Goal: Contribute content: Add original content to the website for others to see

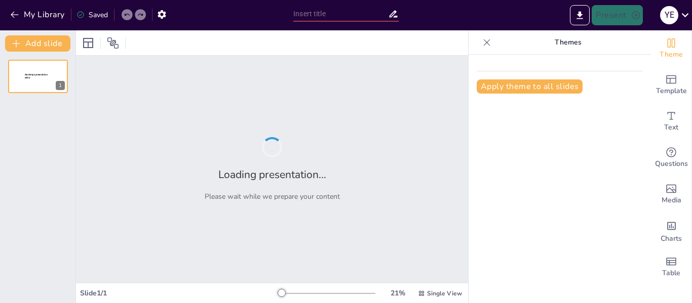
type input "Impacto del [MEDICAL_DATA] en la Salud Cardiometabólica"
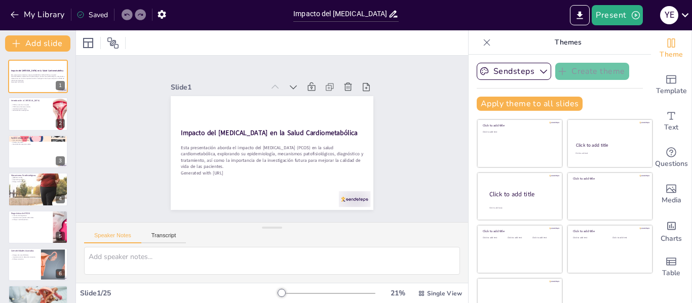
checkbox input "true"
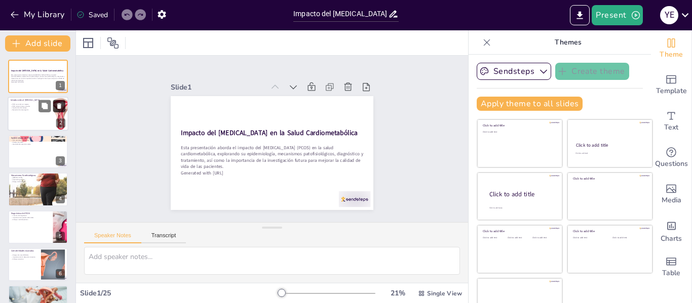
checkbox input "true"
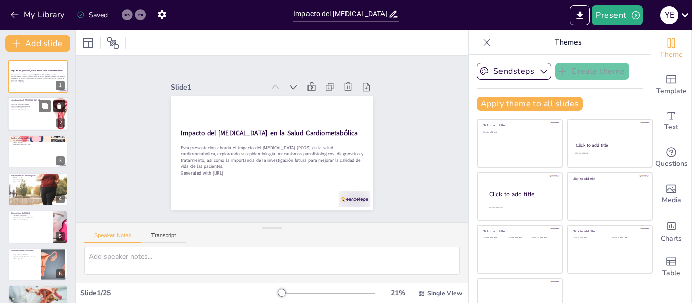
checkbox input "true"
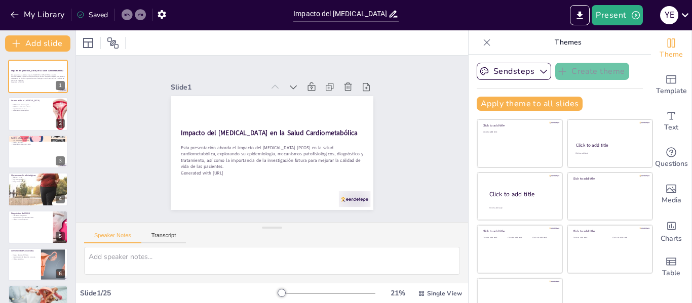
checkbox input "true"
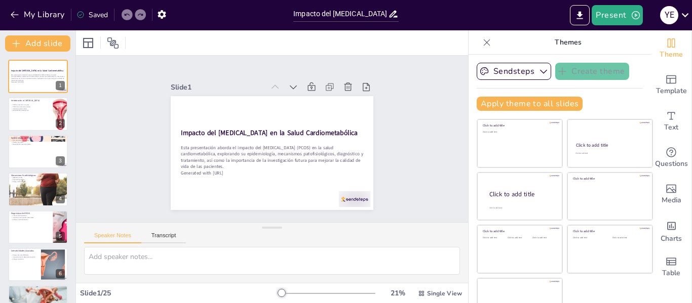
checkbox input "true"
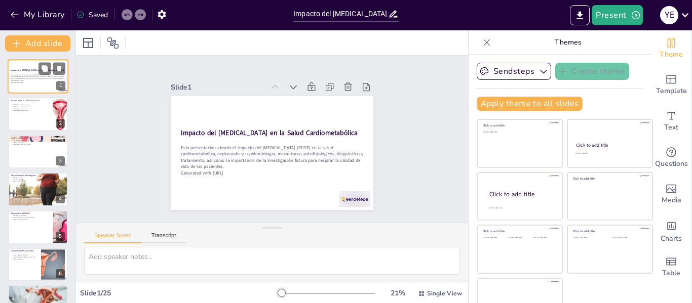
checkbox input "true"
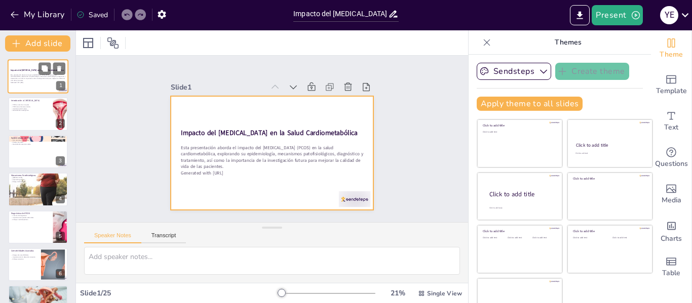
checkbox input "true"
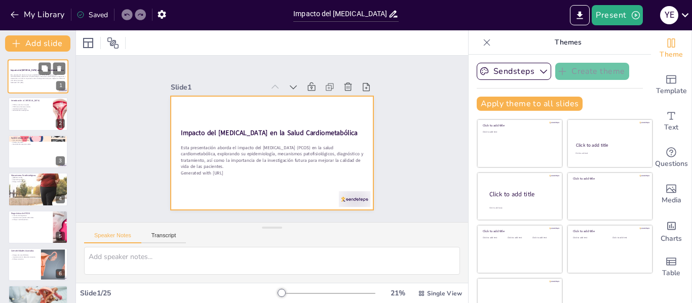
checkbox input "true"
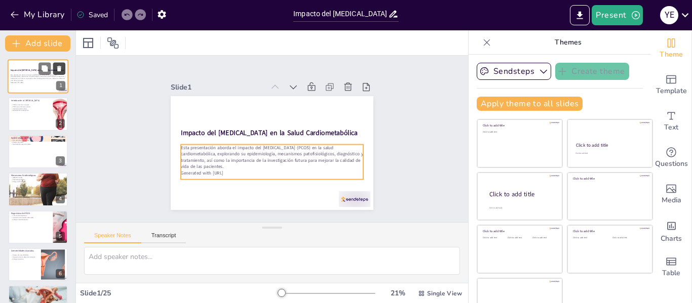
checkbox input "true"
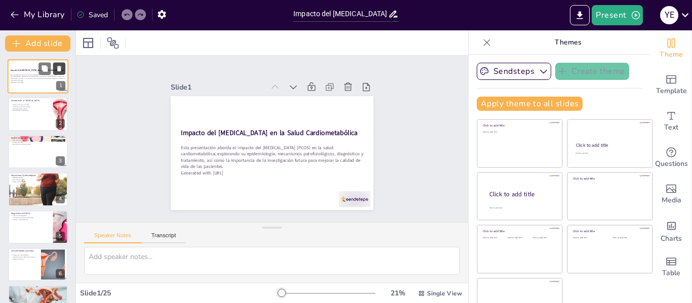
click at [64, 71] on button at bounding box center [59, 68] width 12 height 12
type textarea "La prevalencia del PCOS es un aspecto crítico que debe ser comprendido, ya que …"
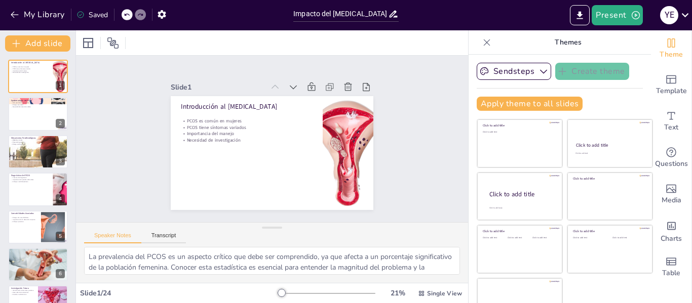
checkbox input "true"
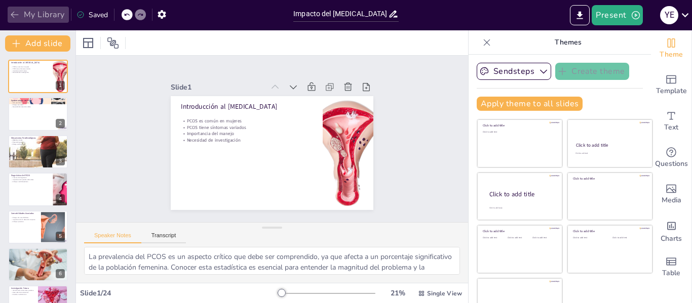
click at [14, 14] on icon "button" at bounding box center [15, 15] width 10 height 10
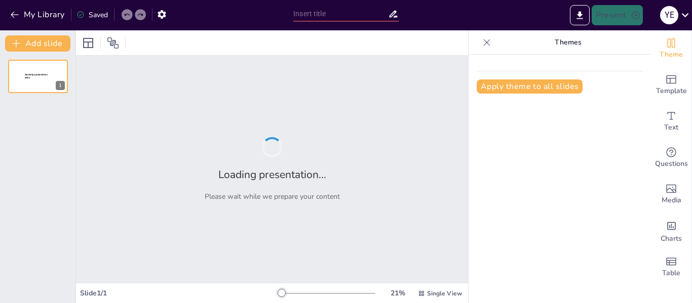
type input "Impacto del [MEDICAL_DATA] en la Salud Cardiometabólica"
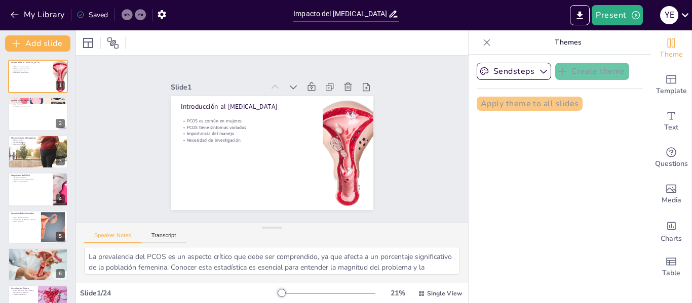
checkbox input "true"
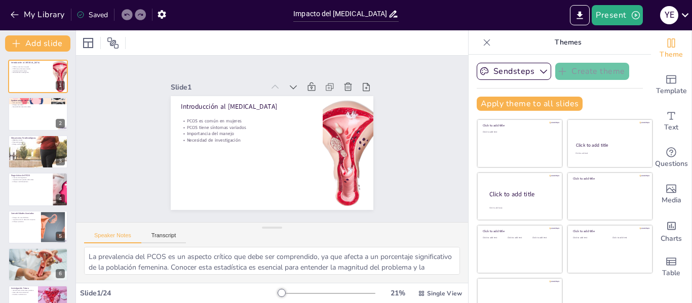
checkbox input "true"
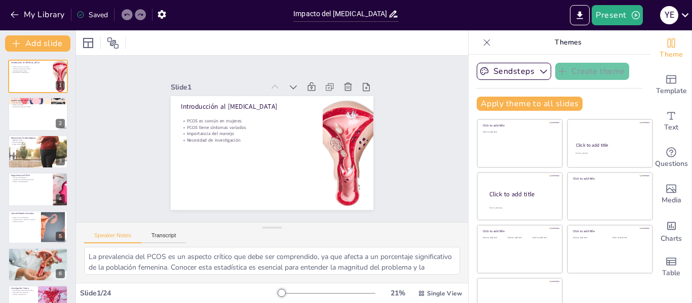
checkbox input "true"
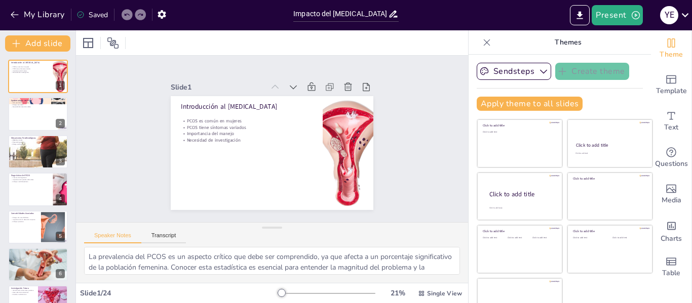
checkbox input "true"
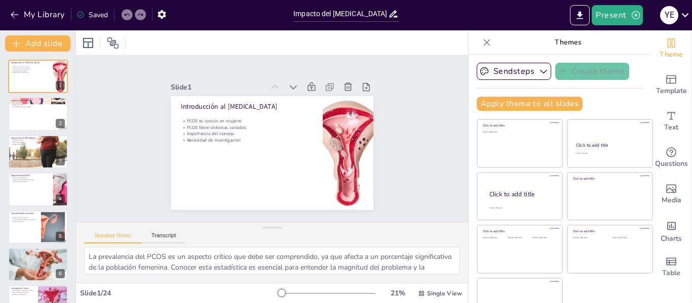
checkbox input "true"
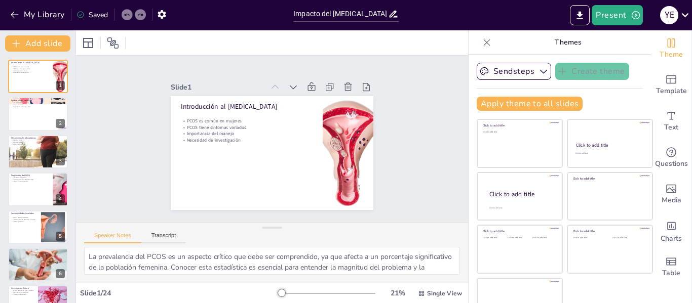
checkbox input "true"
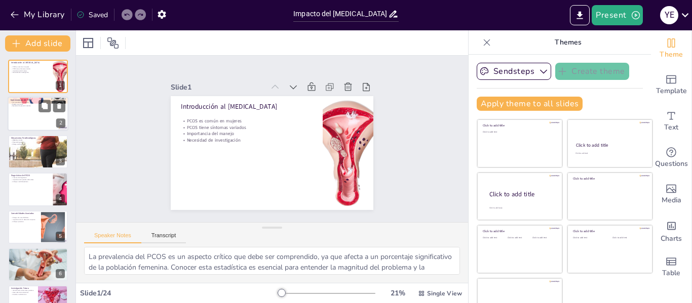
checkbox input "true"
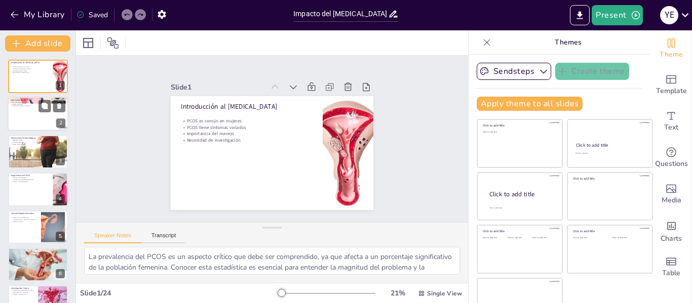
checkbox input "true"
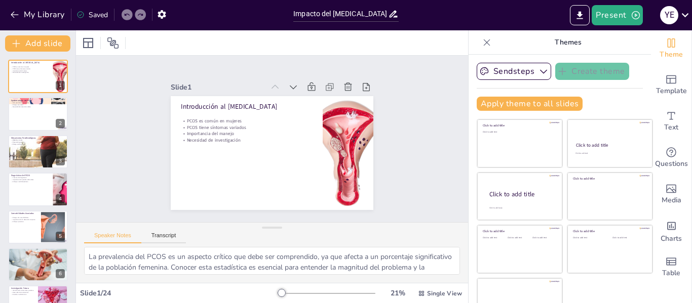
checkbox input "true"
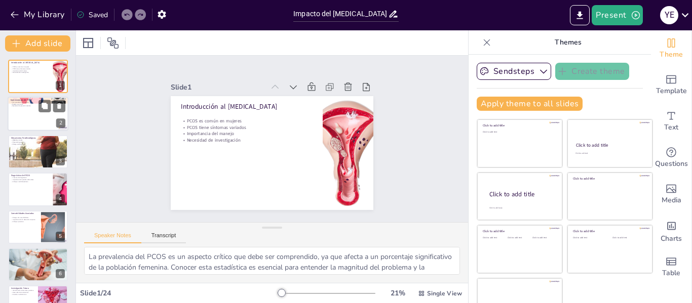
checkbox input "true"
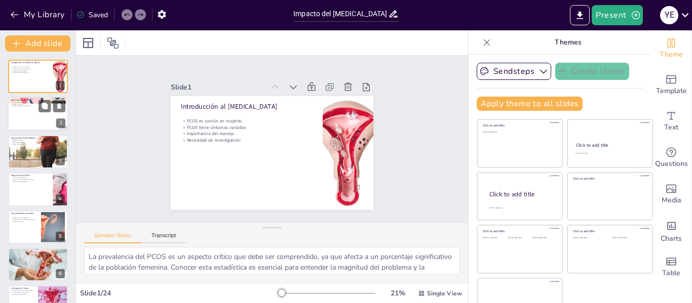
checkbox input "true"
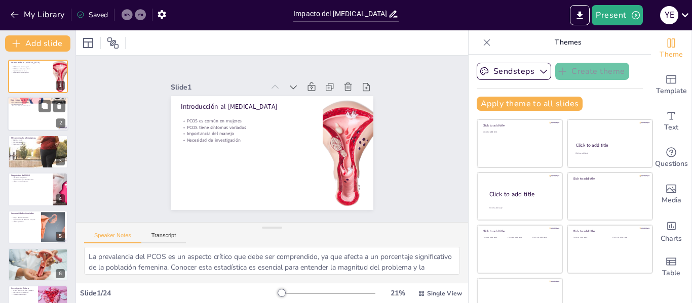
click at [36, 105] on p "Necesidad de atención médica" at bounding box center [38, 106] width 55 height 2
type textarea "La alta prevalencia del PCOS entre las mujeres en edad reproductiva es un hecho…"
checkbox input "true"
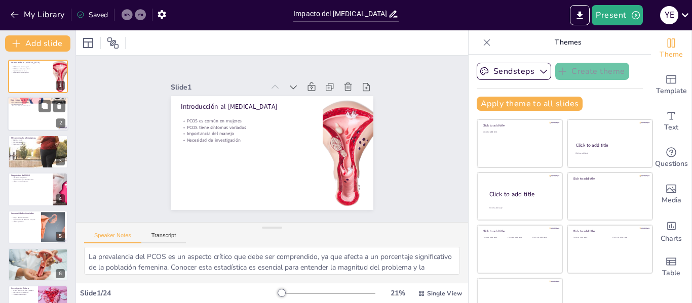
checkbox input "true"
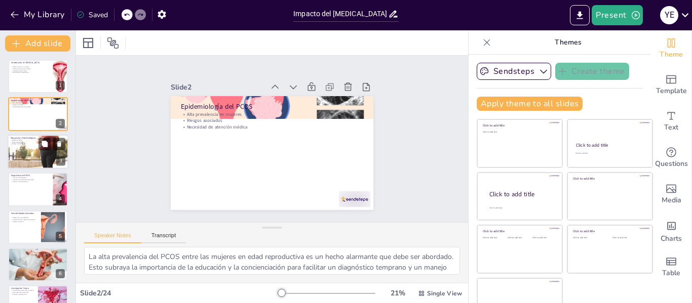
checkbox input "true"
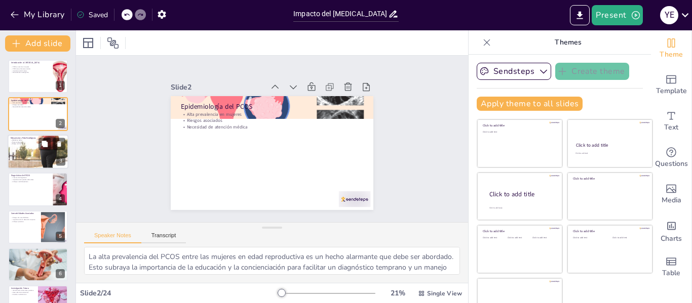
checkbox input "true"
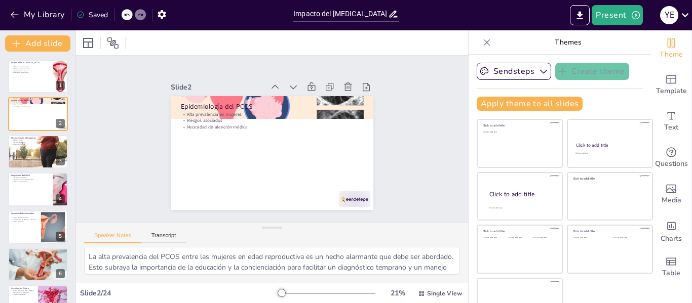
checkbox input "true"
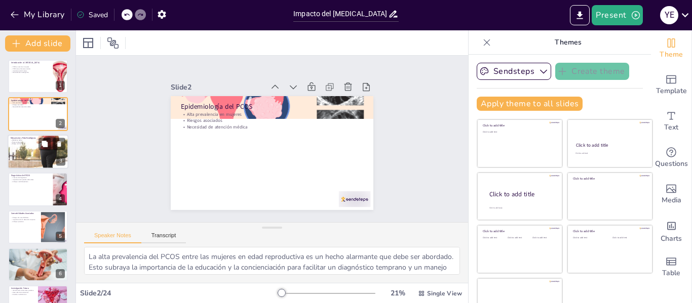
checkbox input "true"
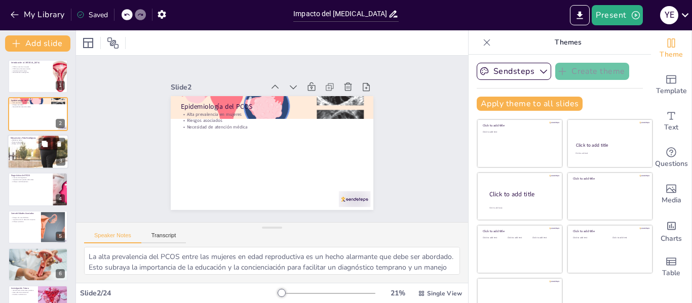
click at [34, 148] on div at bounding box center [38, 152] width 61 height 61
type textarea "La resistencia a la insulina es un mecanismo central en la fisiopatología del P…"
checkbox input "true"
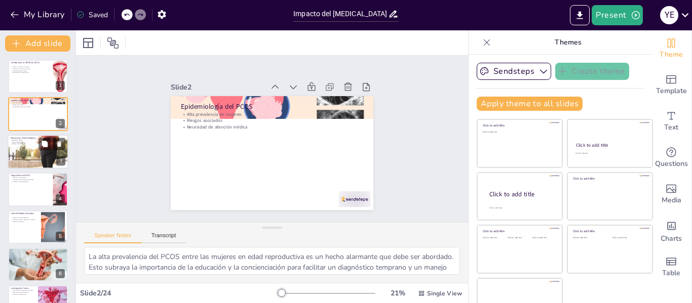
checkbox input "true"
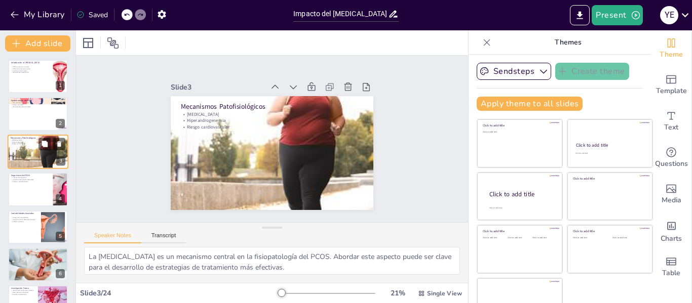
checkbox input "true"
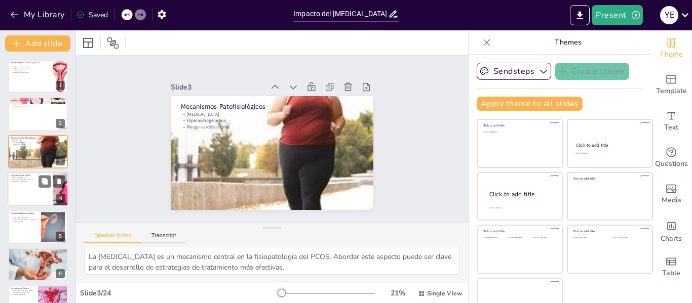
checkbox input "true"
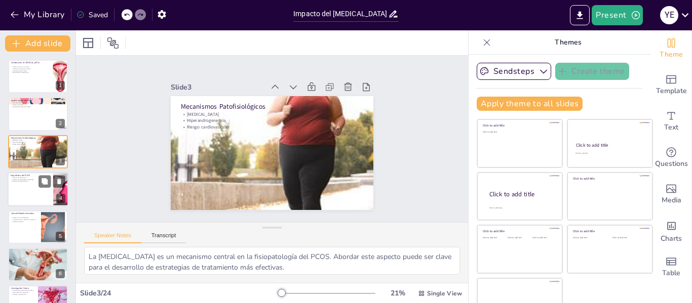
checkbox input "true"
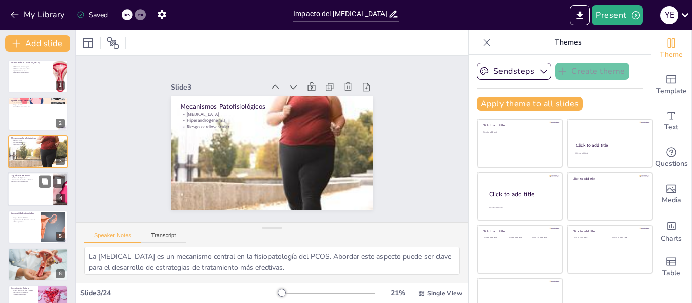
checkbox input "true"
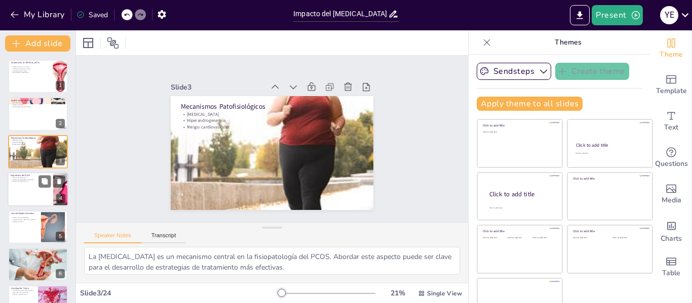
checkbox input "true"
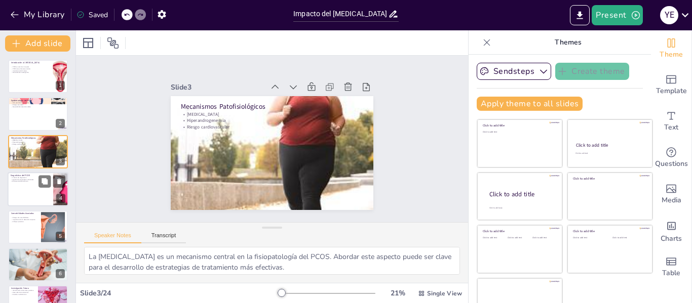
checkbox input "true"
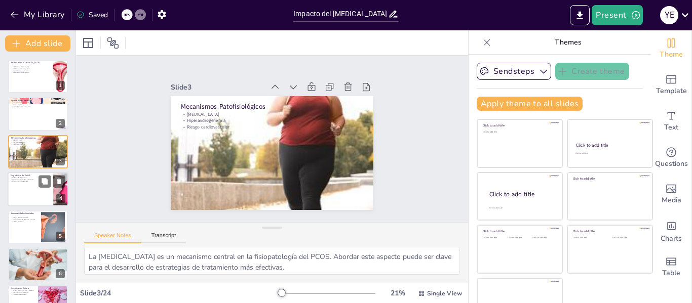
checkbox input "true"
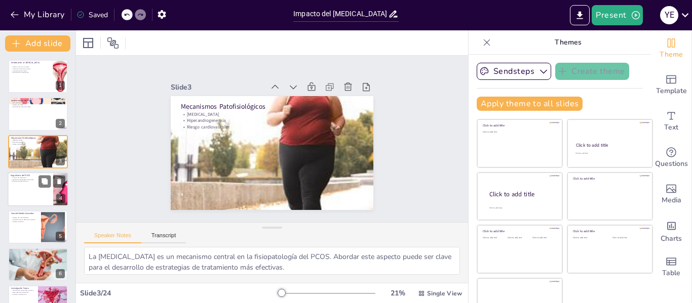
click at [35, 186] on div at bounding box center [38, 189] width 61 height 34
type textarea "Los criterios de diagnóstico son esenciales para identificar correctamente a la…"
checkbox input "true"
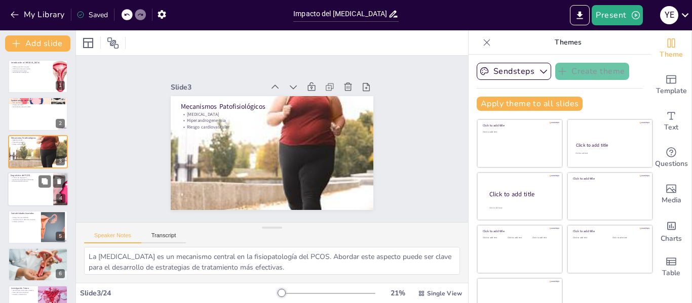
checkbox input "true"
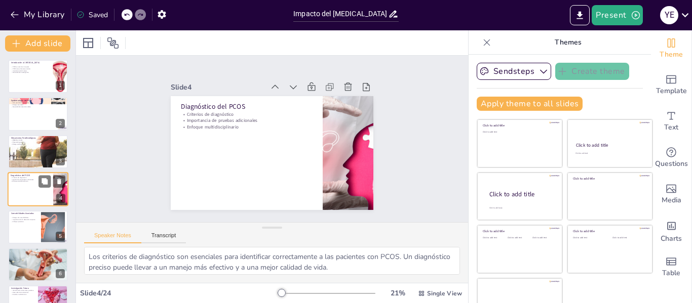
scroll to position [12, 0]
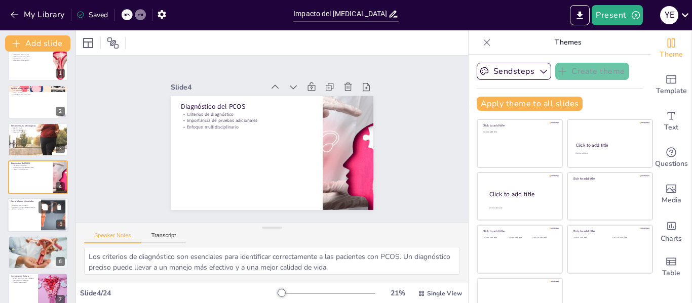
checkbox input "true"
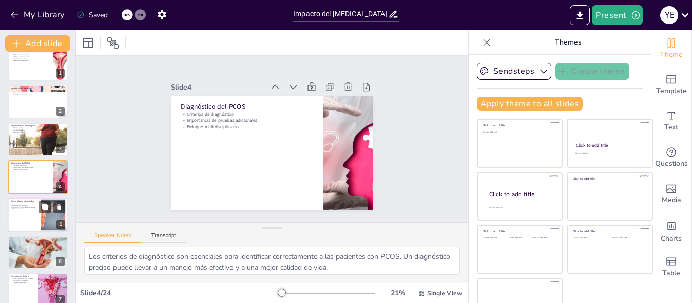
checkbox input "true"
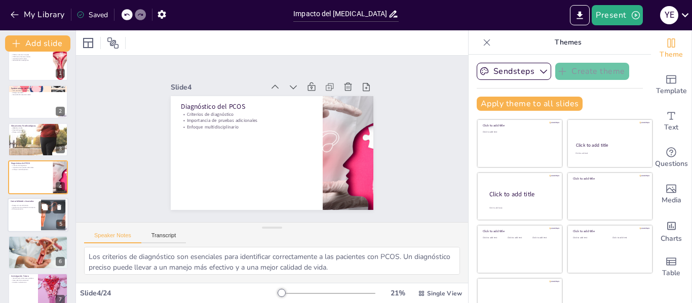
checkbox input "true"
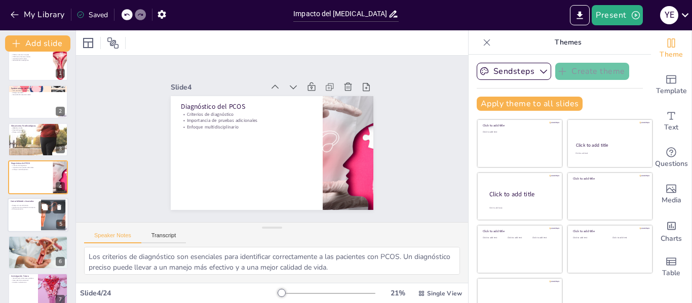
checkbox input "true"
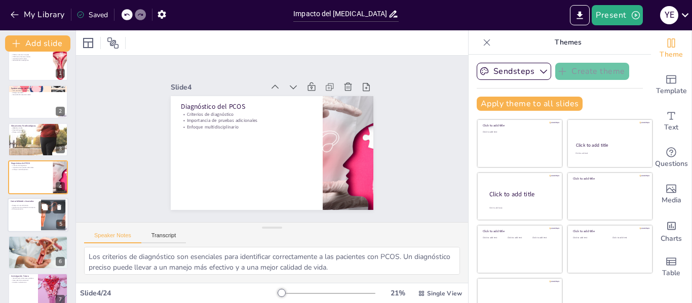
checkbox input "true"
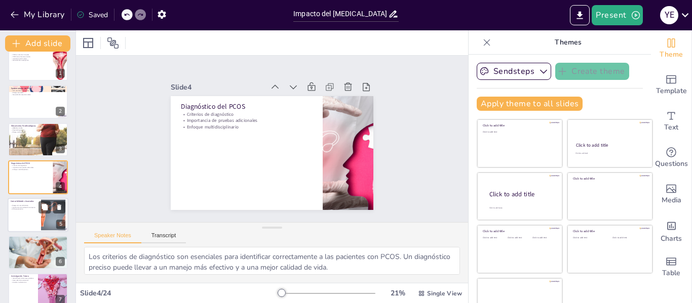
checkbox input "true"
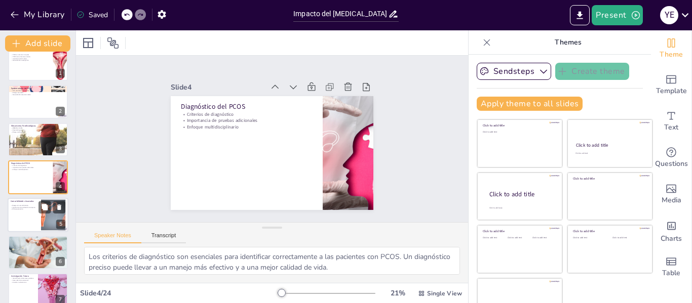
click at [34, 207] on p "Importancia de la detección temprana" at bounding box center [24, 208] width 27 height 2
type textarea "La identificación de comorbilidades es esencial para el manejo integral del PCO…"
checkbox input "true"
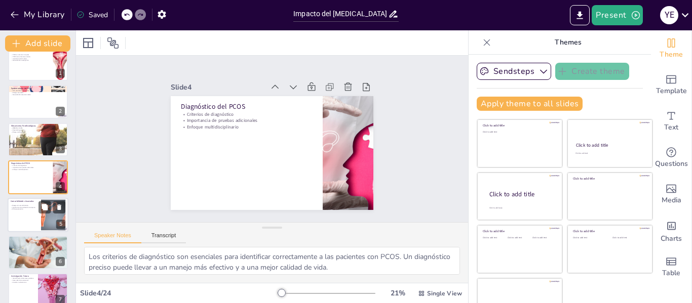
checkbox input "true"
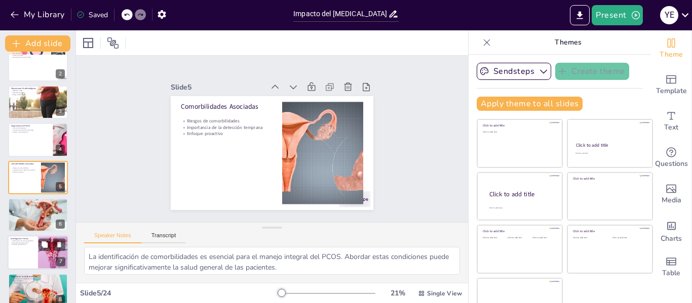
checkbox input "true"
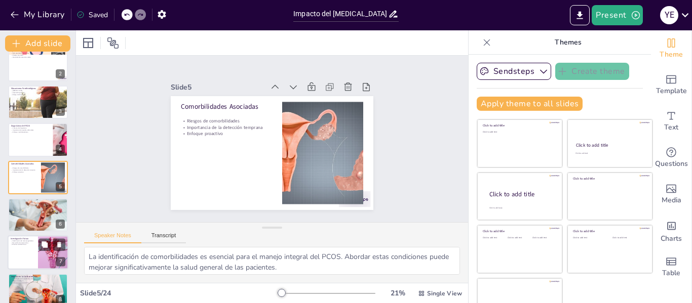
checkbox input "true"
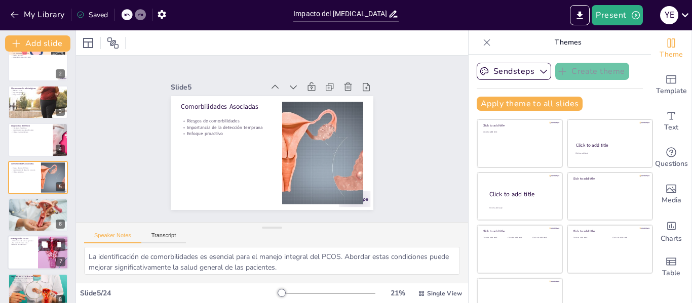
checkbox input "true"
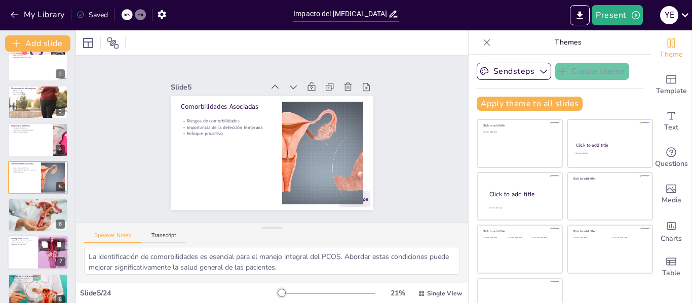
checkbox input "true"
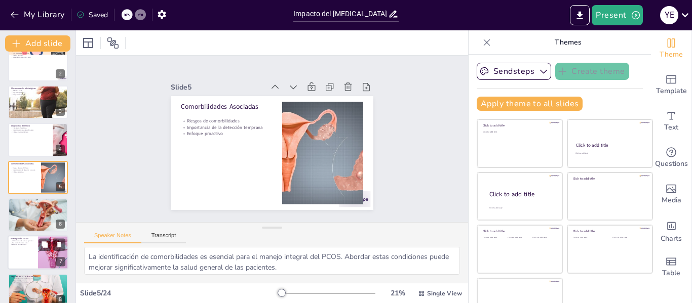
checkbox input "true"
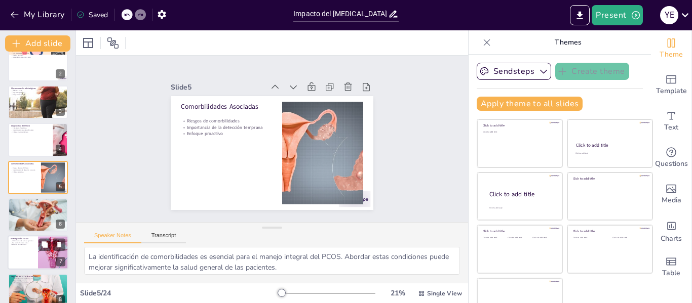
checkbox input "true"
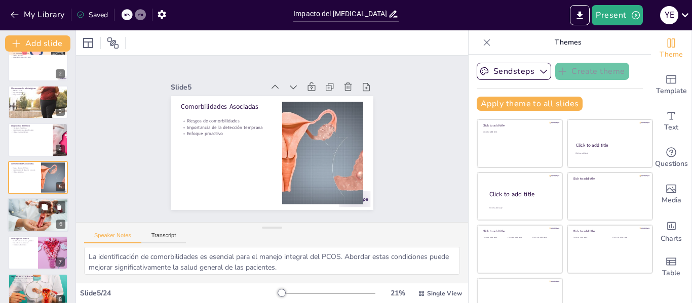
checkbox input "true"
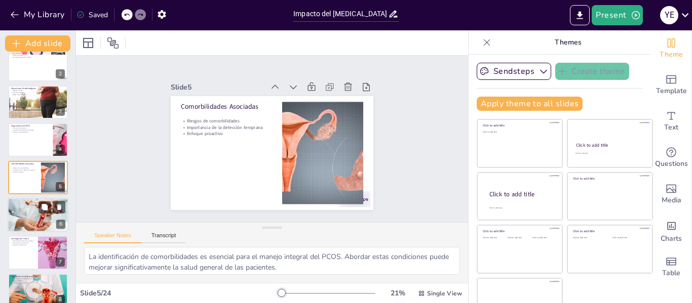
click at [23, 211] on div at bounding box center [38, 215] width 61 height 34
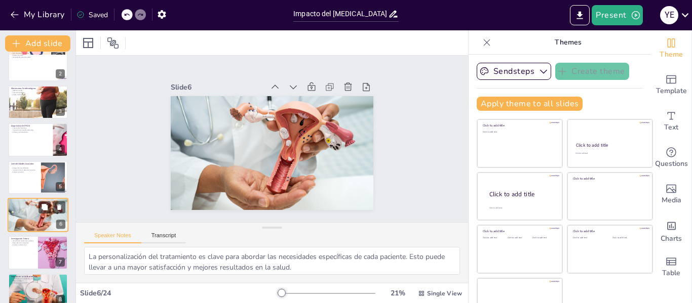
scroll to position [88, 0]
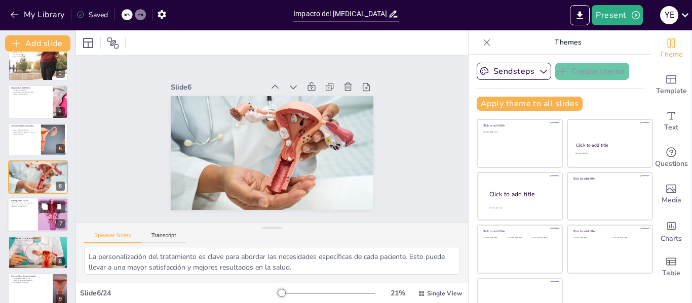
click at [29, 214] on div at bounding box center [38, 215] width 61 height 34
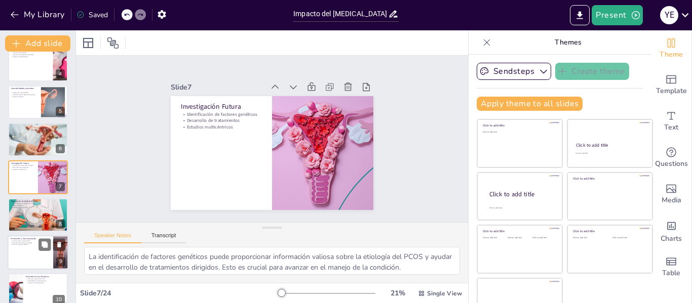
click at [29, 248] on div at bounding box center [38, 252] width 61 height 34
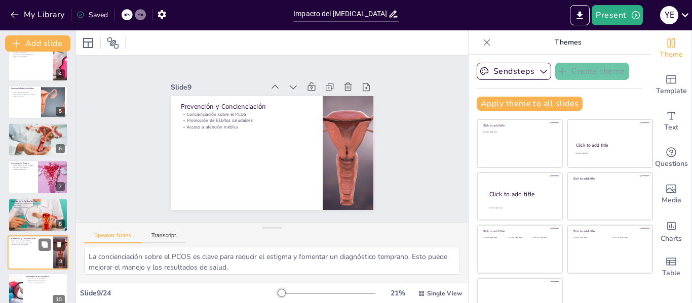
scroll to position [200, 0]
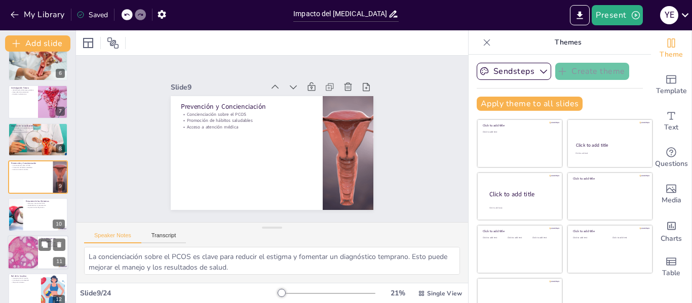
click at [24, 254] on div at bounding box center [22, 252] width 61 height 34
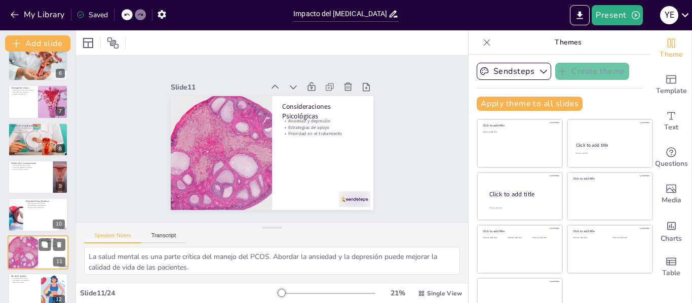
scroll to position [275, 0]
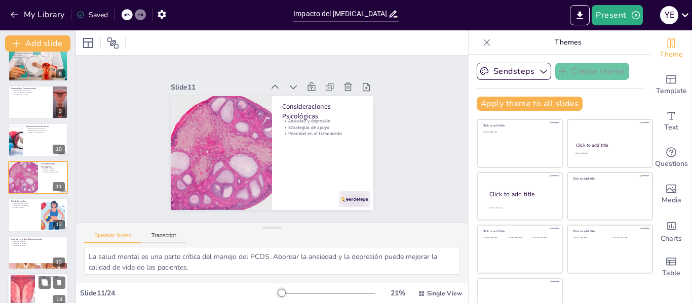
click at [23, 283] on div at bounding box center [23, 290] width 109 height 31
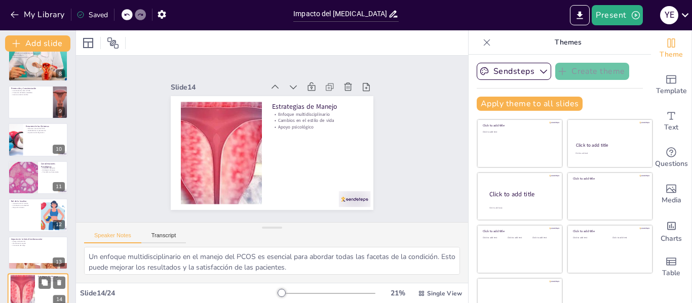
scroll to position [389, 0]
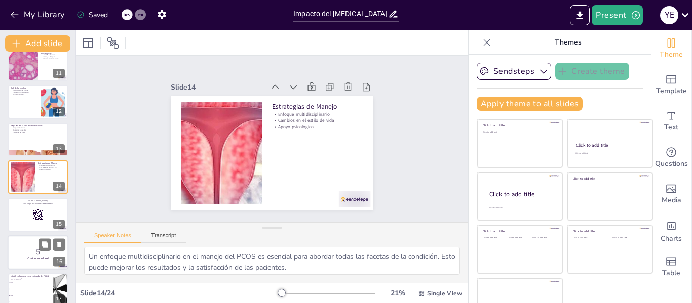
click at [38, 250] on p "5" at bounding box center [38, 252] width 55 height 11
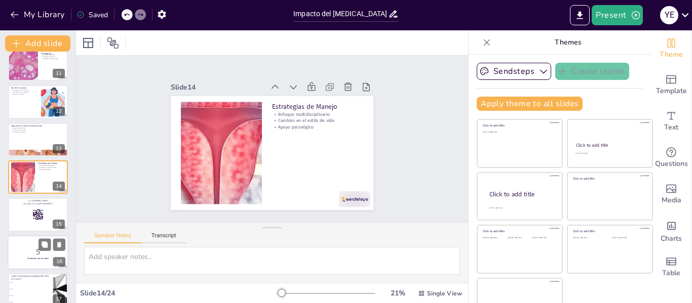
scroll to position [464, 0]
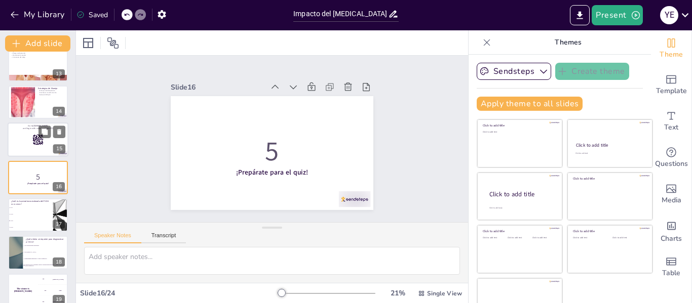
click at [38, 137] on rect at bounding box center [38, 137] width 1 height 1
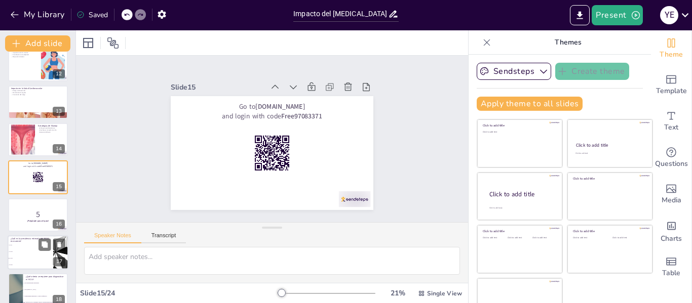
click at [32, 255] on li "14-19%" at bounding box center [31, 258] width 46 height 7
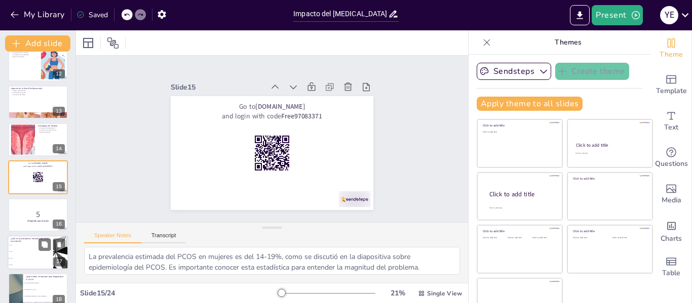
scroll to position [502, 0]
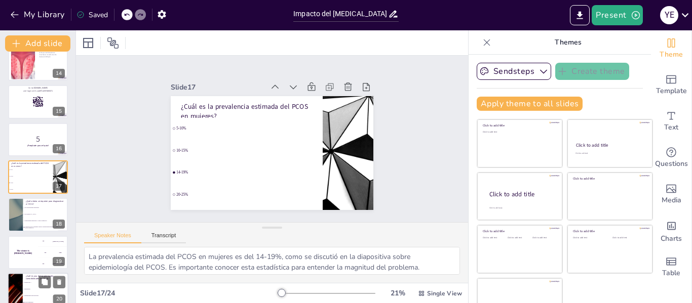
click at [34, 288] on li "Hipertensión" at bounding box center [46, 290] width 46 height 7
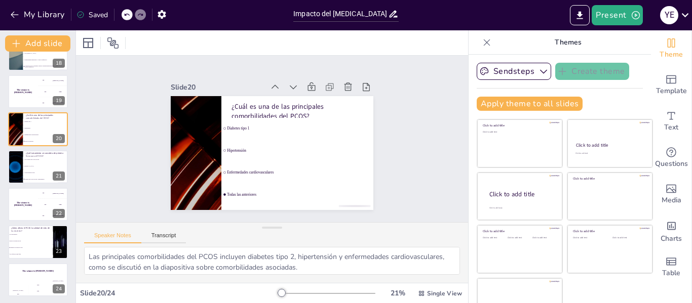
scroll to position [664, 0]
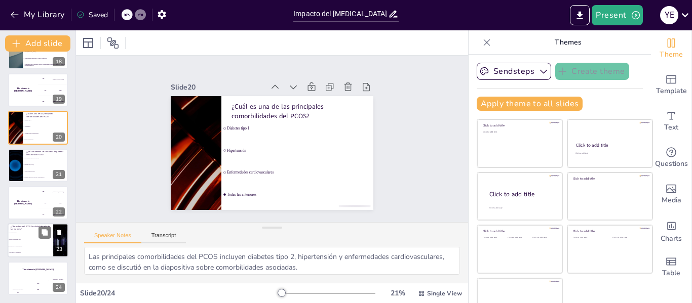
click at [30, 253] on span "Solo afecta la salud física" at bounding box center [31, 254] width 44 height 2
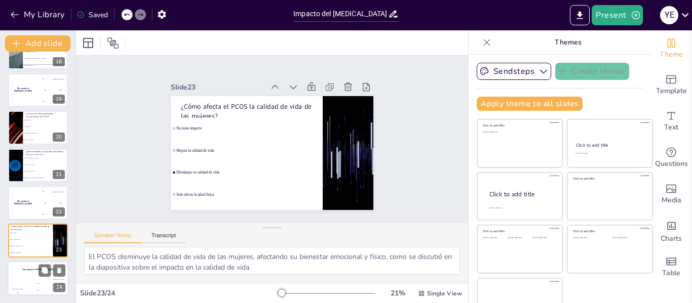
click at [30, 281] on div "Jaap 200" at bounding box center [38, 286] width 20 height 17
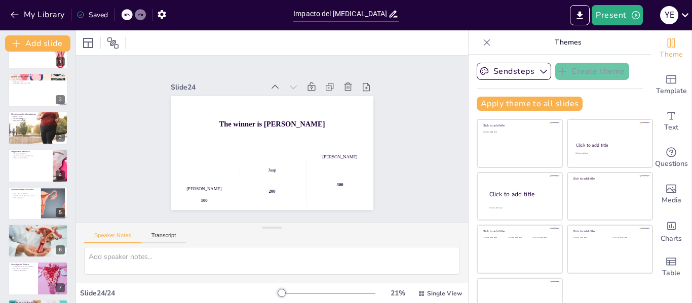
scroll to position [0, 0]
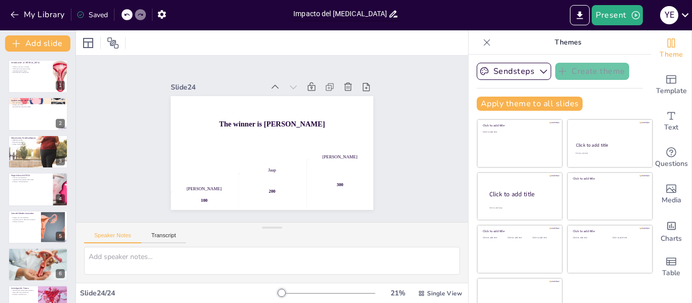
click at [306, 17] on input "Impacto del [MEDICAL_DATA] en la Salud Cardiometabólica" at bounding box center [340, 14] width 95 height 15
click at [27, 76] on div at bounding box center [38, 76] width 61 height 34
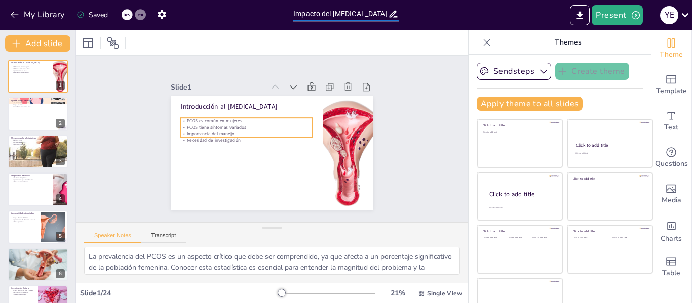
click at [209, 123] on p "PCOS tiene síntomas variados" at bounding box center [253, 118] width 123 height 59
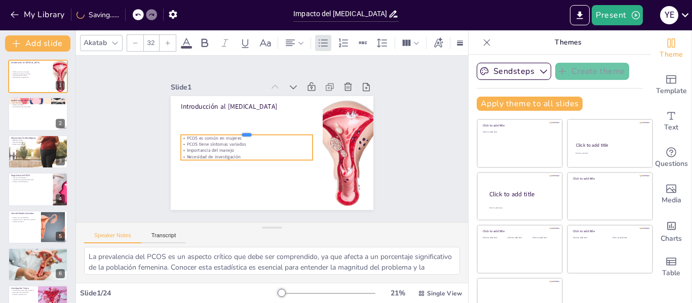
drag, startPoint x: 208, startPoint y: 113, endPoint x: 207, endPoint y: 156, distance: 43.0
click at [207, 156] on div "Introducción al Síndrome de Ovario Poliquístico PCOS es común en mujeres PCOS t…" at bounding box center [265, 152] width 231 height 186
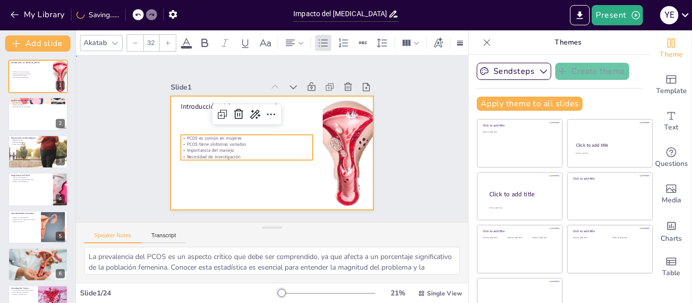
click at [218, 186] on div at bounding box center [269, 152] width 222 height 153
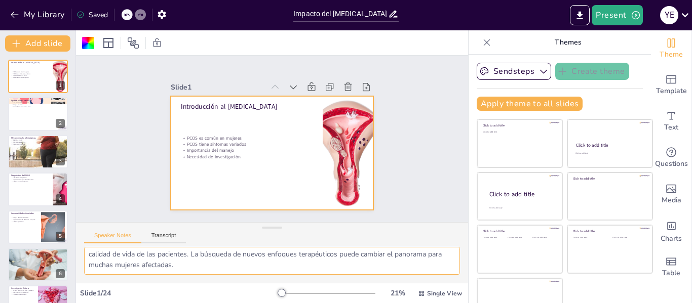
scroll to position [109, 0]
click at [49, 113] on div at bounding box center [38, 114] width 61 height 34
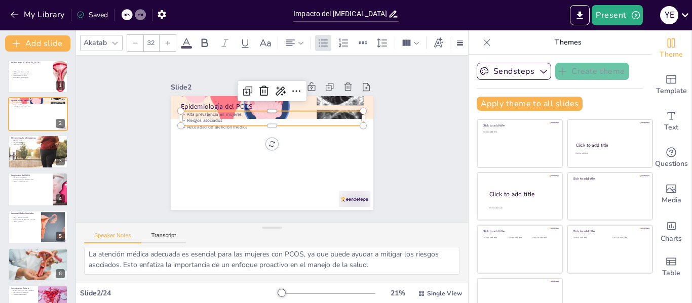
click at [203, 111] on p "Alta prevalencia en mujeres" at bounding box center [279, 116] width 175 height 62
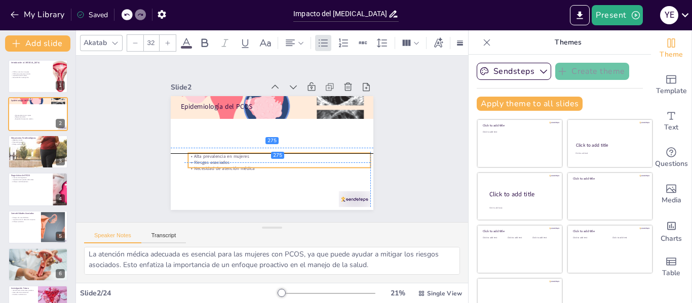
drag, startPoint x: 207, startPoint y: 108, endPoint x: 210, endPoint y: 148, distance: 40.7
click at [210, 118] on div "Epidemiología del PCOS Alta prevalencia en mujeres Riesgos asociados Necesidad …" at bounding box center [281, 97] width 198 height 42
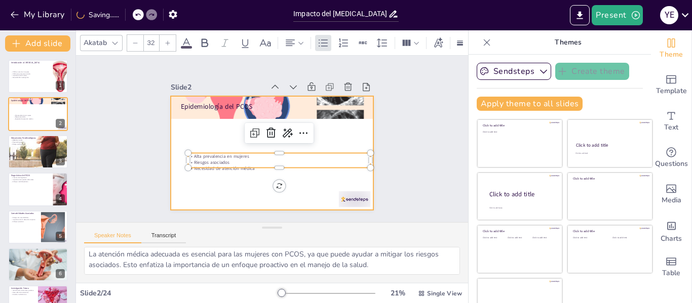
click at [233, 183] on div at bounding box center [269, 152] width 222 height 153
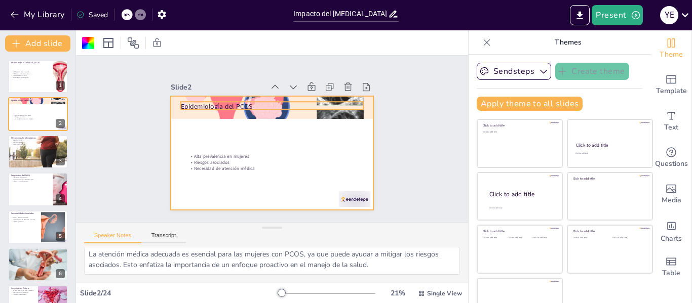
click at [223, 99] on p "Epidemiología del PCOS" at bounding box center [294, 115] width 142 height 129
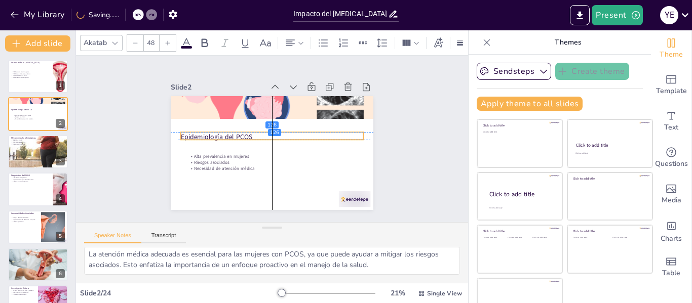
drag, startPoint x: 210, startPoint y: 101, endPoint x: 207, endPoint y: 127, distance: 26.4
click at [207, 127] on div "Epidemiología del PCOS Alta prevalencia en mujeres Riesgos asociados Necesidad …" at bounding box center [285, 98] width 192 height 63
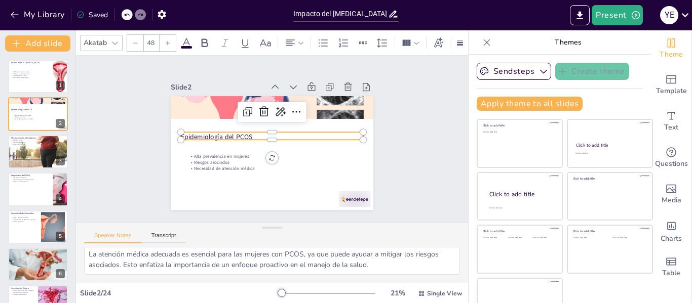
click at [369, 143] on div "Slide 1 Introducción al Síndrome de Ovario Poliquístico PCOS es común en mujere…" at bounding box center [271, 139] width 283 height 193
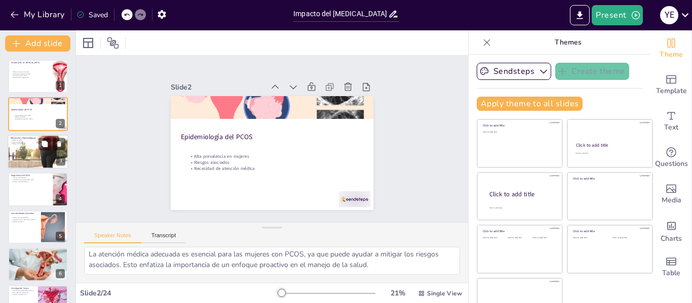
click at [32, 152] on div at bounding box center [38, 152] width 61 height 61
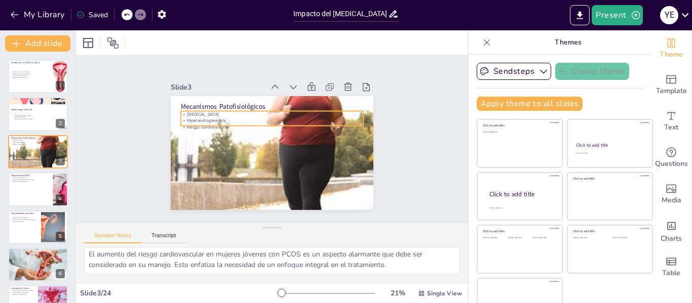
click at [205, 116] on p "Hiperandrogenemia" at bounding box center [276, 121] width 180 height 44
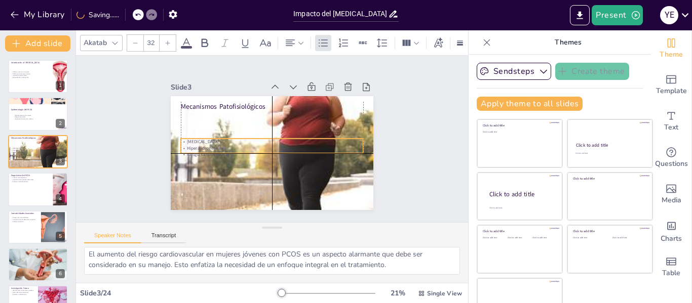
drag, startPoint x: 198, startPoint y: 108, endPoint x: 199, endPoint y: 136, distance: 27.9
click at [199, 139] on p "[MEDICAL_DATA]" at bounding box center [272, 142] width 182 height 6
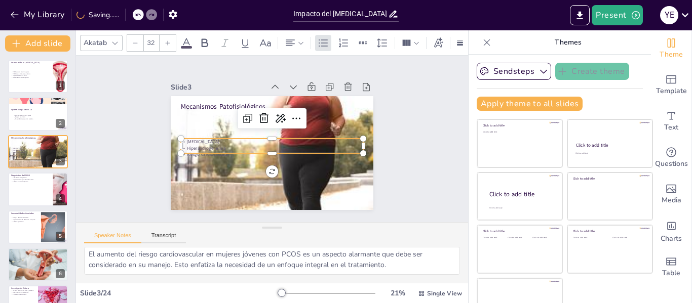
click at [404, 141] on div "Slide 1 Introducción al Síndrome de Ovario Poliquístico PCOS es común en mujere…" at bounding box center [272, 139] width 418 height 245
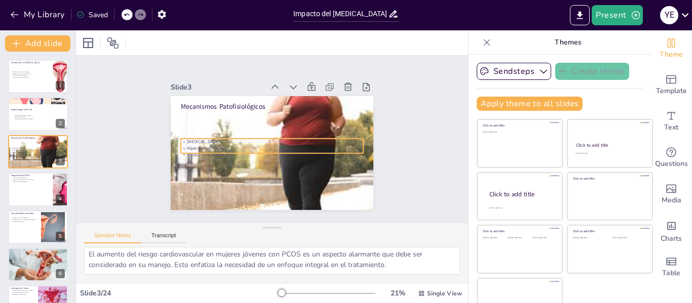
click at [206, 137] on p "[MEDICAL_DATA]" at bounding box center [272, 141] width 182 height 25
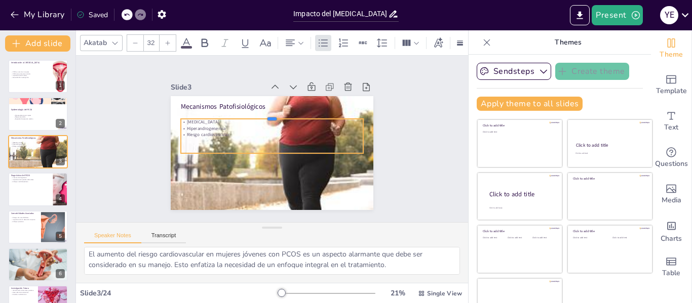
drag, startPoint x: 192, startPoint y: 135, endPoint x: 193, endPoint y: 115, distance: 19.8
click at [193, 115] on div at bounding box center [274, 114] width 182 height 27
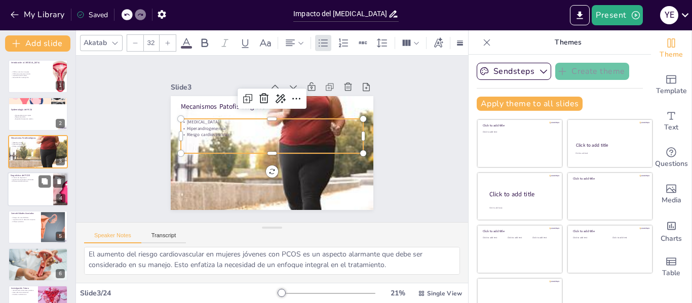
click at [28, 182] on p "Enfoque multidisciplinario" at bounding box center [30, 182] width 39 height 2
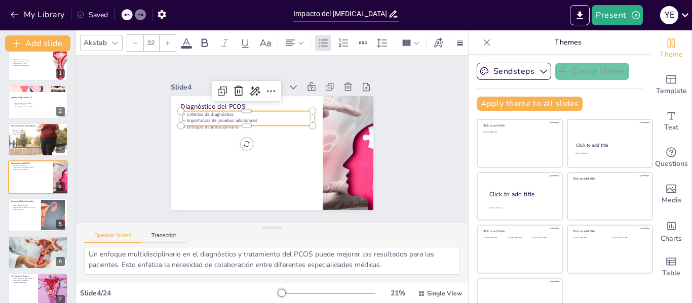
click at [213, 111] on p "Criterios de diagnóstico" at bounding box center [249, 112] width 132 height 20
click at [213, 111] on p "Criterios de diagnóstico" at bounding box center [252, 109] width 130 height 33
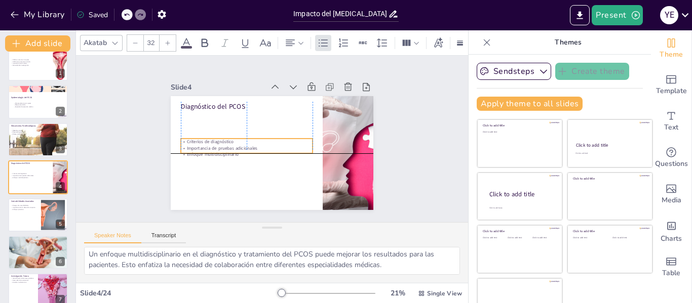
drag, startPoint x: 247, startPoint y: 108, endPoint x: 245, endPoint y: 133, distance: 24.4
click at [245, 118] on div "Diagnóstico del PCOS Criterios de diagnóstico Importancia de pruebas adicionale…" at bounding box center [281, 97] width 198 height 42
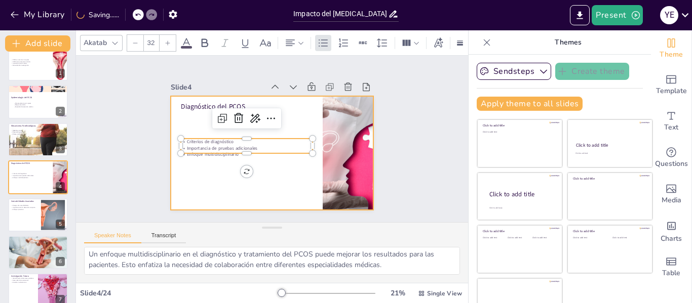
click at [268, 180] on div at bounding box center [272, 153] width 203 height 114
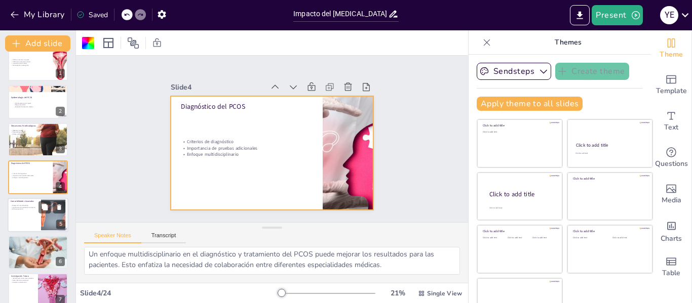
click at [31, 214] on div at bounding box center [38, 215] width 61 height 34
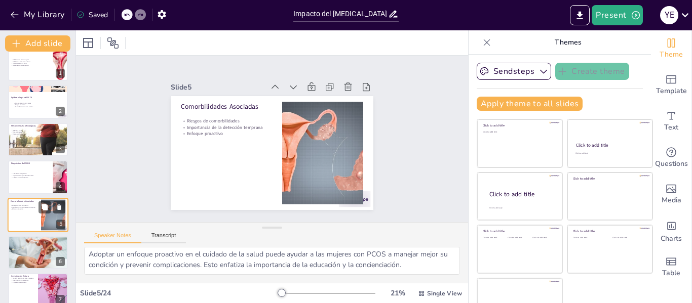
scroll to position [56, 0]
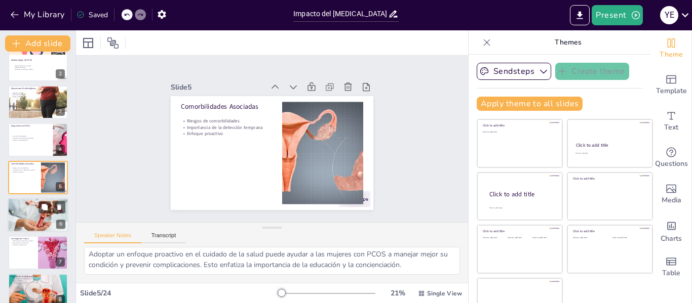
click at [35, 209] on div at bounding box center [38, 215] width 61 height 34
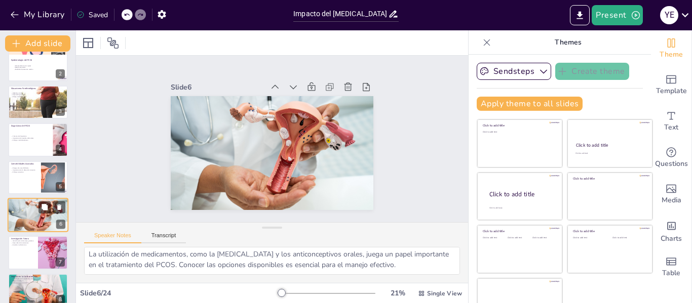
scroll to position [45, 0]
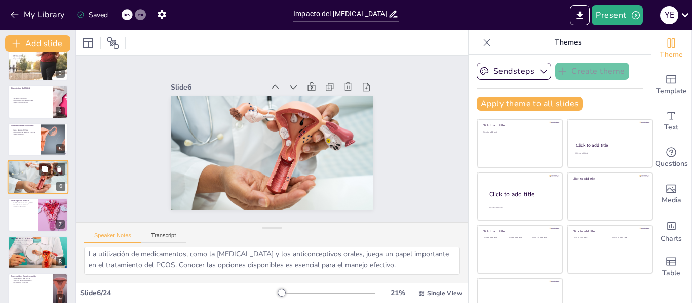
click at [35, 209] on div at bounding box center [38, 214] width 60 height 33
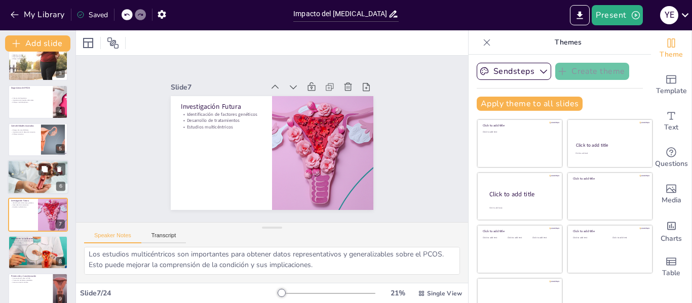
scroll to position [125, 0]
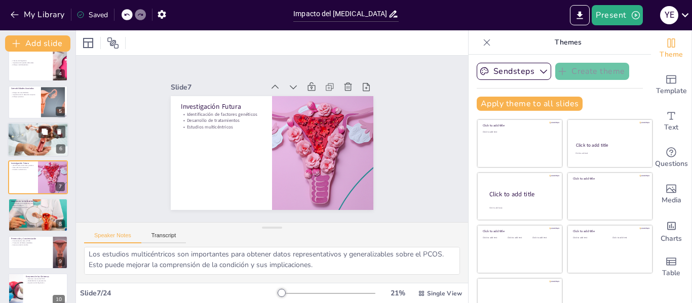
click at [35, 209] on div at bounding box center [38, 215] width 60 height 40
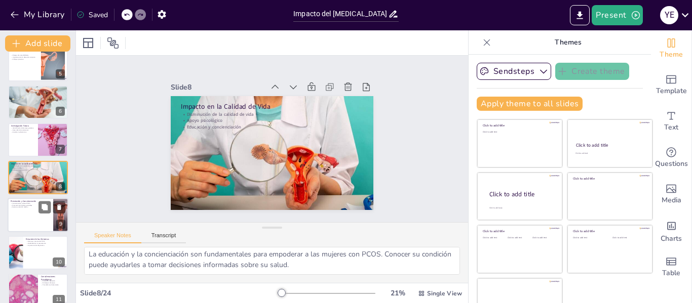
click at [28, 215] on div at bounding box center [38, 215] width 61 height 34
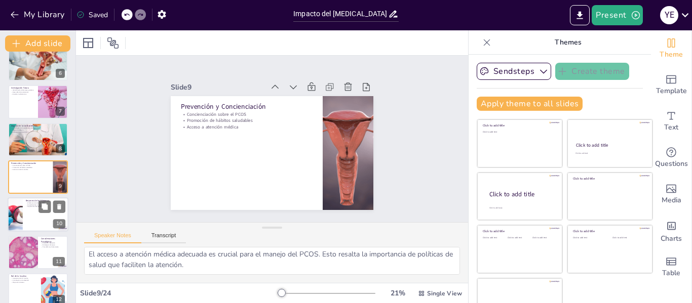
click at [23, 214] on div at bounding box center [38, 215] width 61 height 34
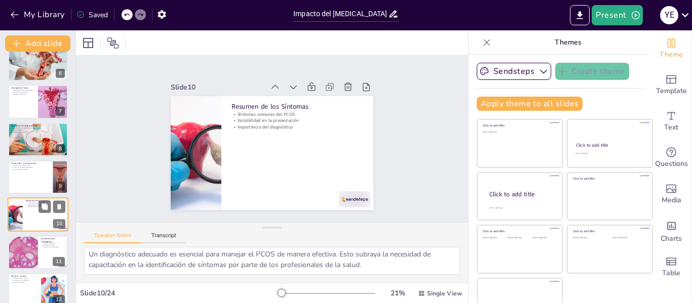
scroll to position [238, 0]
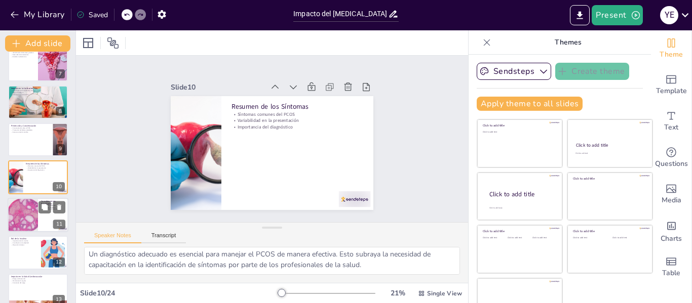
click at [23, 224] on div at bounding box center [22, 215] width 61 height 34
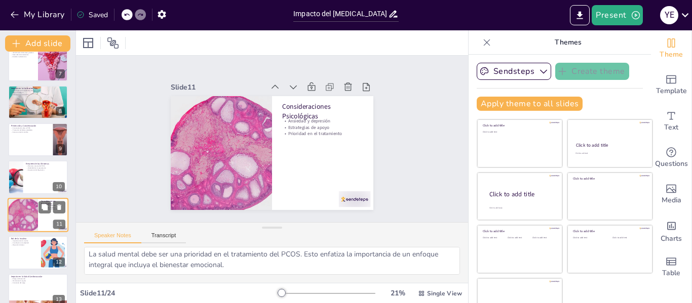
scroll to position [275, 0]
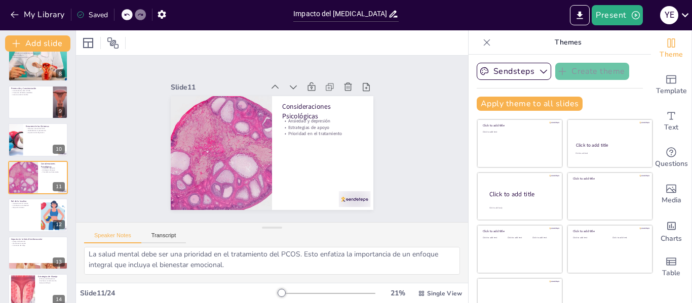
click at [166, 228] on div "Speaker Notes Transcript" at bounding box center [272, 235] width 392 height 24
click at [166, 237] on button "Transcript" at bounding box center [163, 237] width 45 height 11
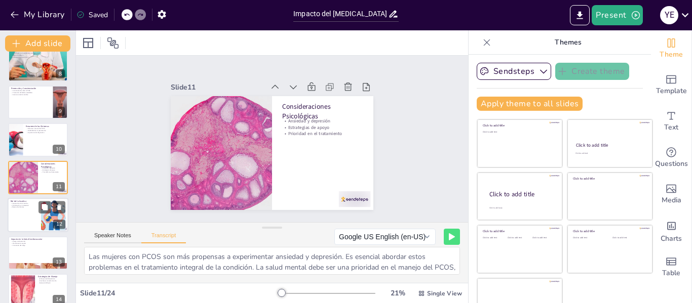
click at [30, 212] on div at bounding box center [38, 215] width 61 height 34
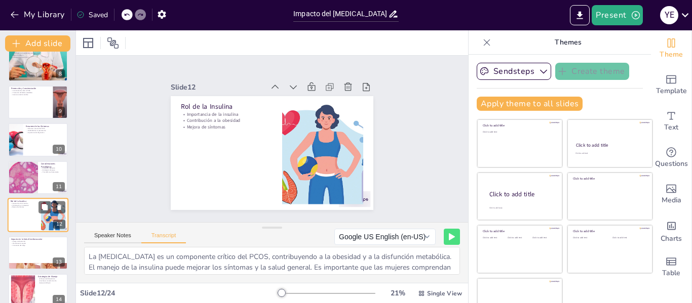
scroll to position [313, 0]
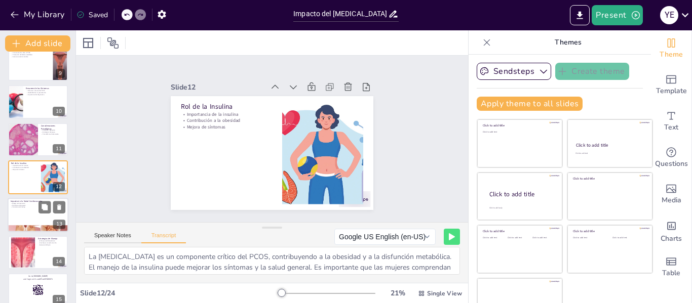
click at [28, 223] on div at bounding box center [38, 215] width 61 height 34
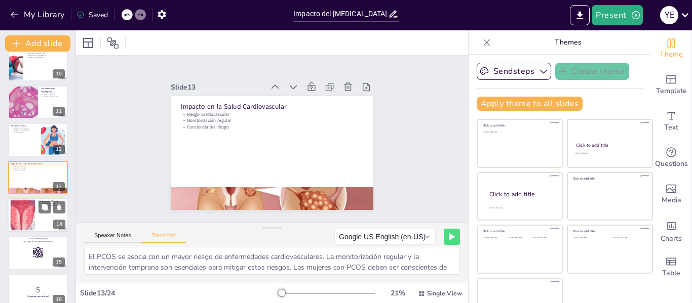
click at [27, 220] on div at bounding box center [23, 215] width 109 height 31
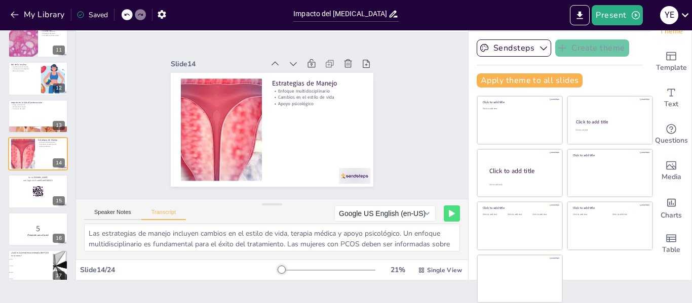
scroll to position [7, 0]
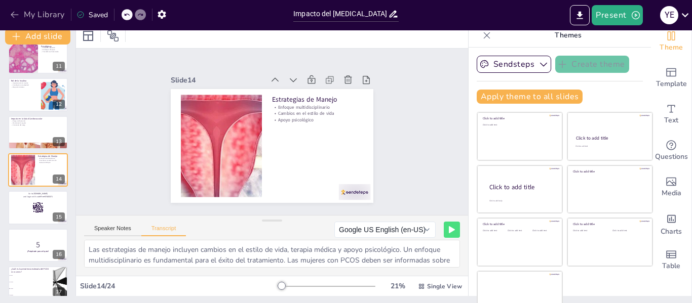
click at [14, 15] on icon "button" at bounding box center [15, 15] width 10 height 10
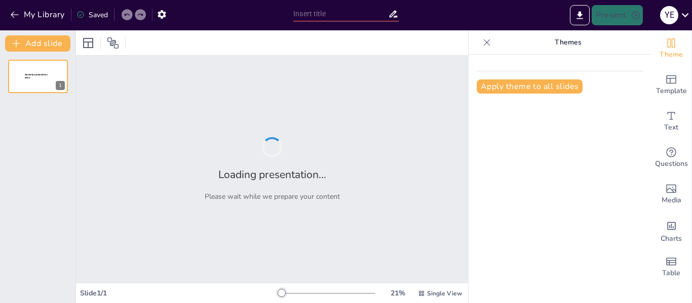
type input "Impacto del [MEDICAL_DATA] en la Salud Cardiometabólica"
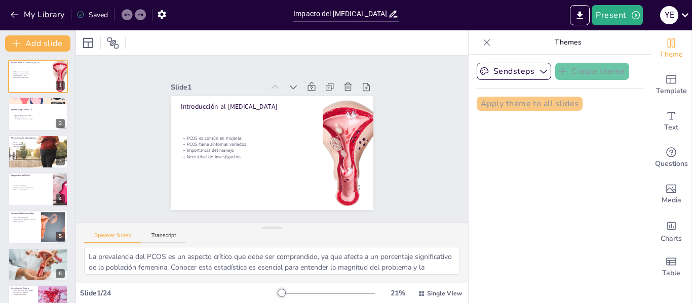
checkbox input "true"
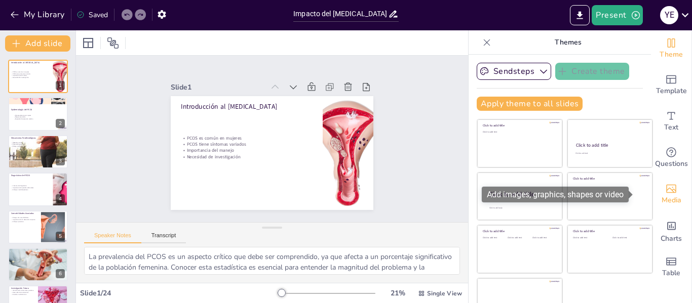
click at [665, 190] on icon "Add images, graphics, shapes or video" at bounding box center [671, 189] width 12 height 12
checkbox input "true"
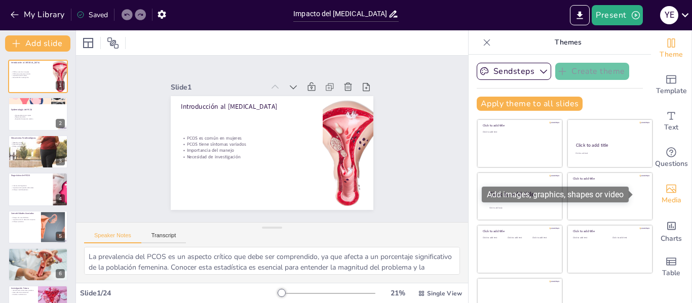
checkbox input "true"
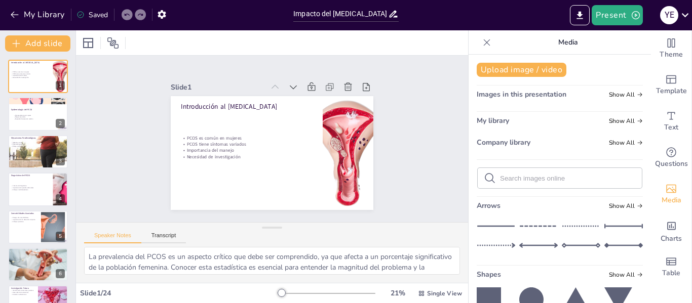
checkbox input "true"
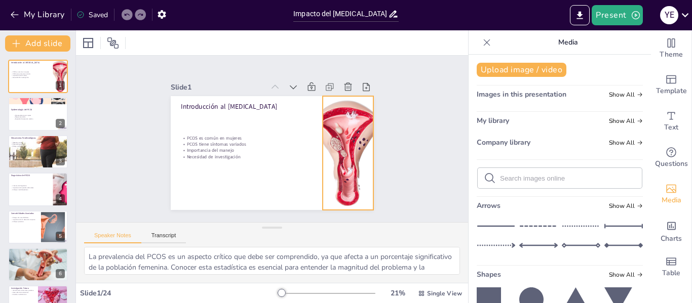
checkbox input "true"
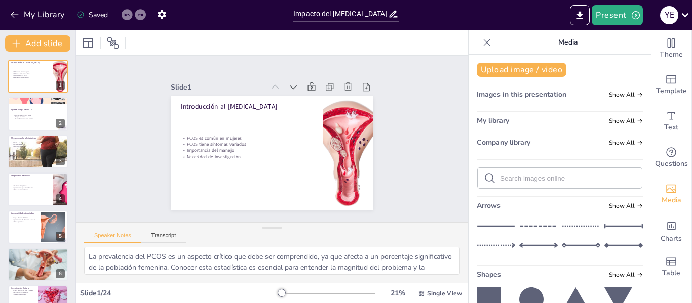
click at [481, 42] on icon at bounding box center [486, 42] width 10 height 10
checkbox input "true"
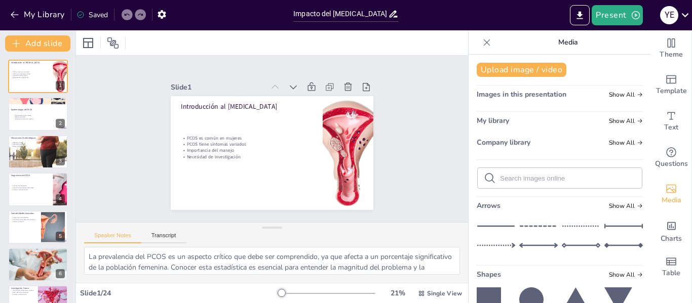
checkbox input "true"
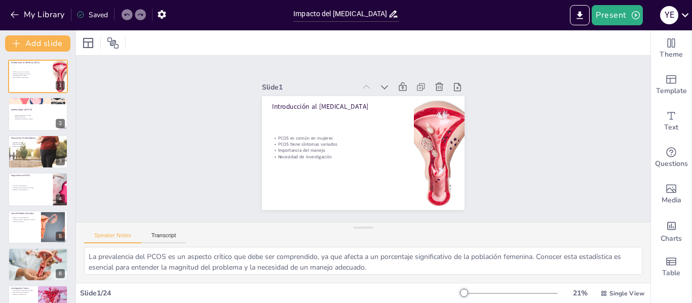
checkbox input "true"
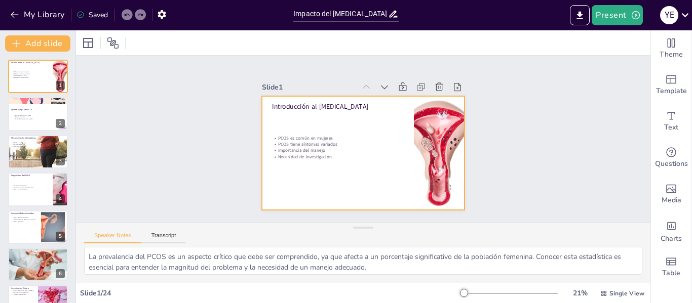
checkbox input "true"
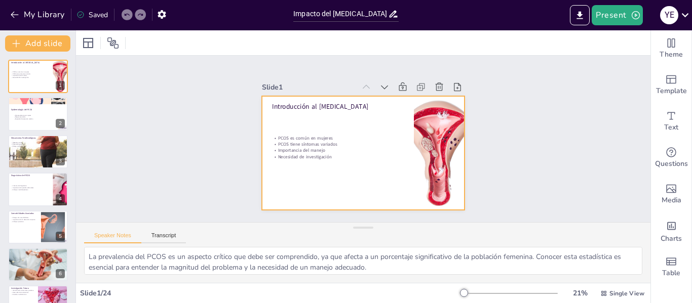
checkbox input "true"
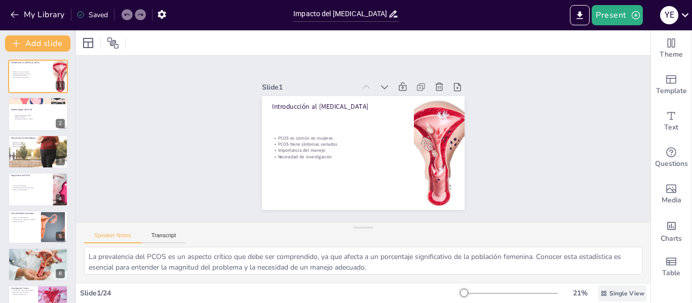
click at [601, 291] on icon at bounding box center [603, 293] width 5 height 5
click at [554, 277] on div "La prevalencia del PCOS es un aspecto crítico que debe ser comprendido, ya que …" at bounding box center [363, 265] width 574 height 36
checkbox input "true"
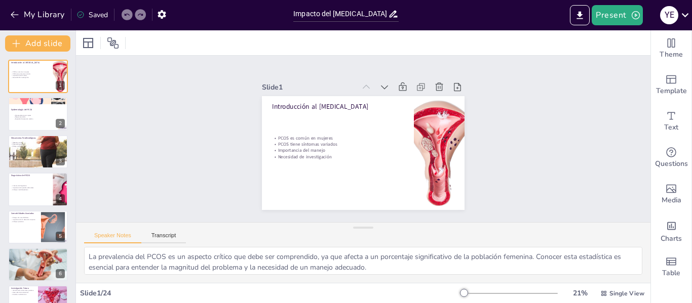
checkbox input "true"
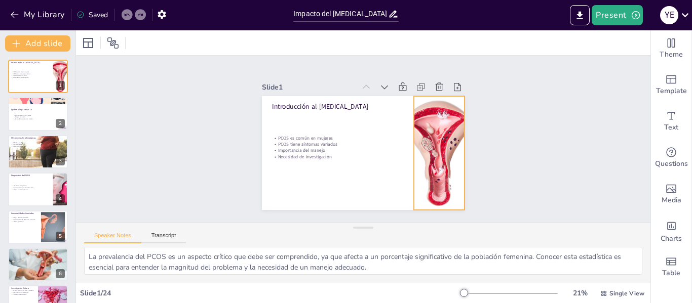
checkbox input "true"
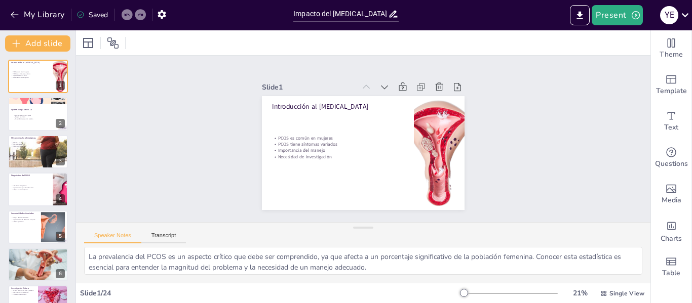
checkbox input "true"
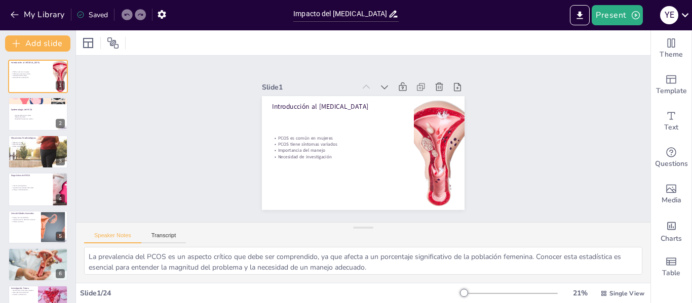
checkbox input "true"
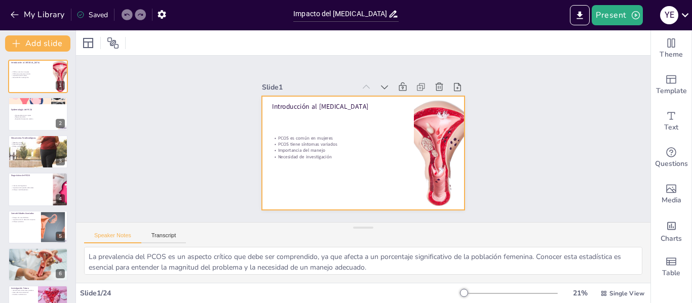
checkbox input "true"
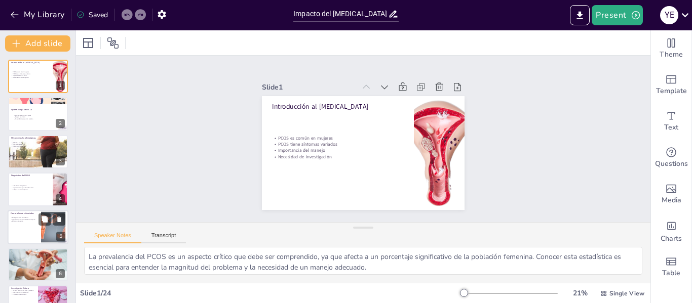
checkbox input "true"
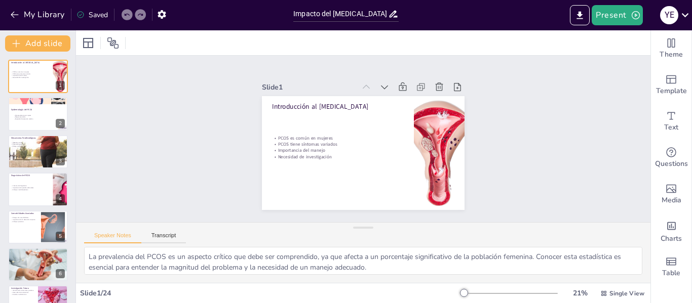
checkbox input "true"
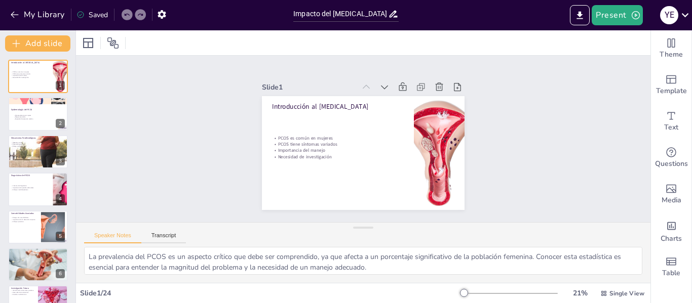
checkbox input "true"
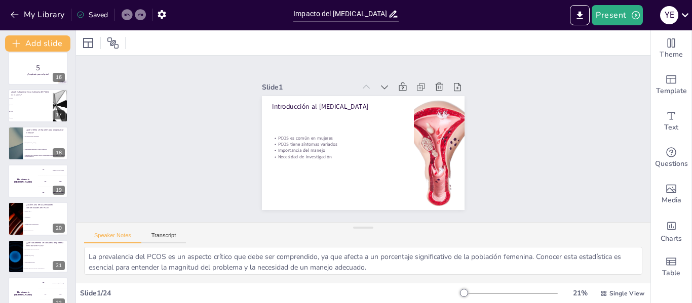
scroll to position [664, 0]
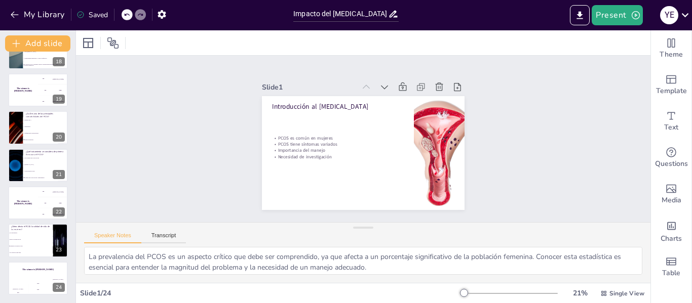
checkbox input "true"
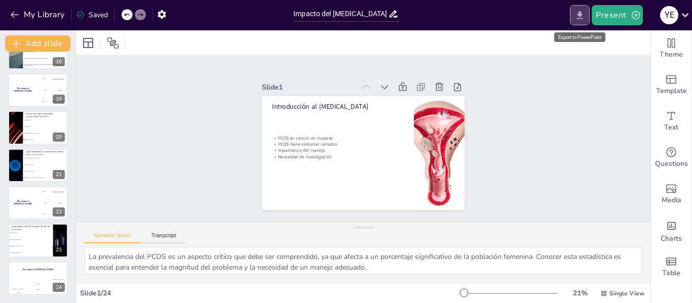
click at [575, 19] on icon "Export to PowerPoint" at bounding box center [579, 15] width 11 height 11
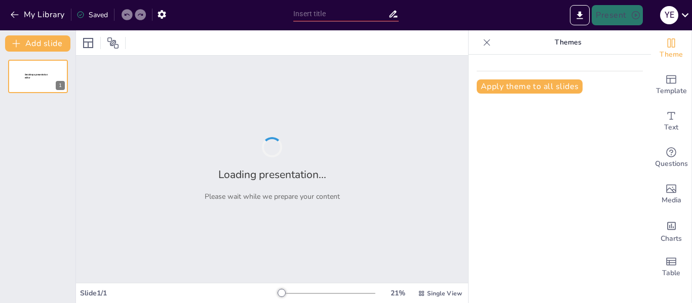
type input "Impacto del [MEDICAL_DATA] en la Salud Cardiometabólica"
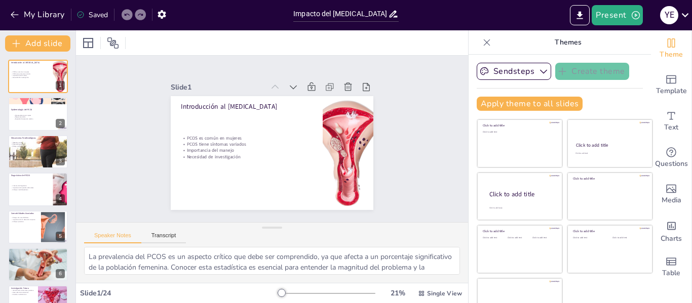
click at [573, 255] on div "Click to add text" at bounding box center [589, 252] width 32 height 31
checkbox input "true"
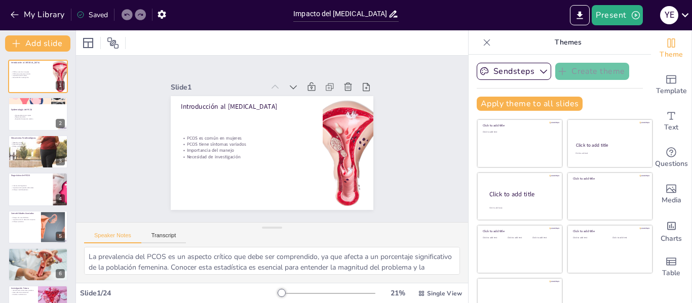
checkbox input "true"
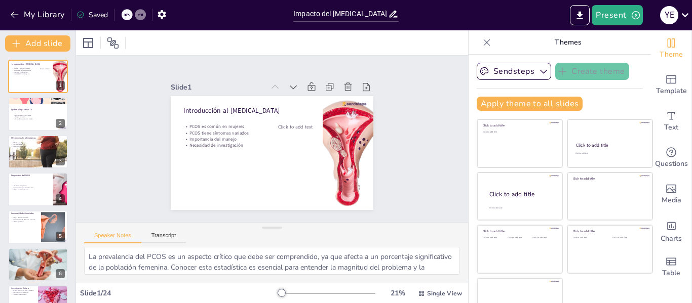
checkbox input "true"
